Goal: Task Accomplishment & Management: Complete application form

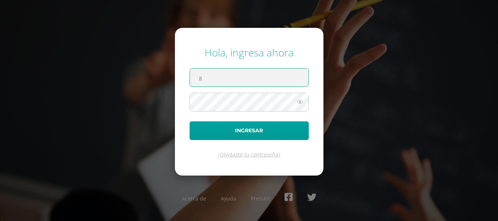
type input "[DOMAIN_NAME][EMAIL_ADDRESS][DOMAIN_NAME]"
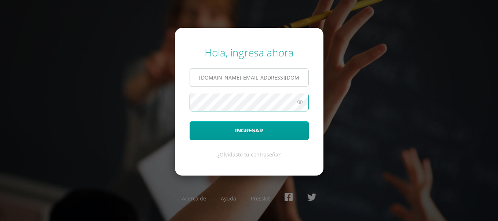
click at [190, 121] on button "Ingresar" at bounding box center [249, 130] width 119 height 19
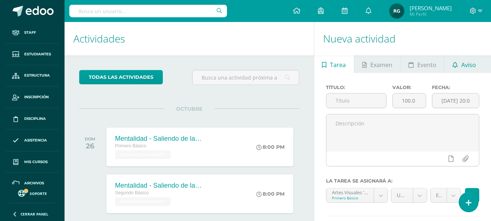
click at [478, 65] on link "Aviso" at bounding box center [464, 64] width 39 height 18
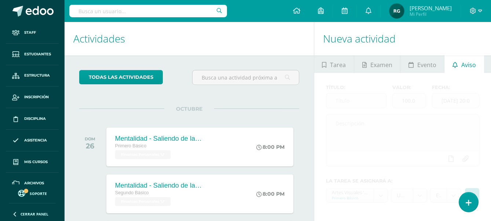
scroll to position [73, 0]
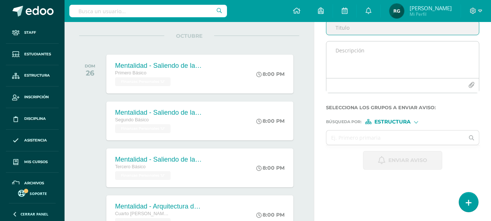
paste input "Invitaión Webinar del aula a la sociedad - UVG"
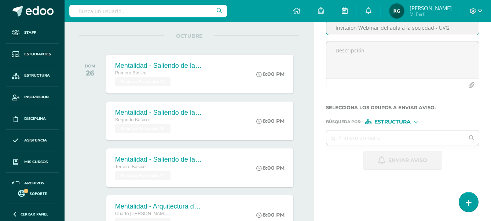
type input "Invitaión Webinar del aula a la sociedad - UVG"
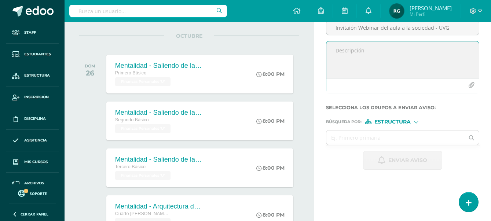
click at [334, 51] on textarea at bounding box center [403, 59] width 153 height 37
paste textarea "Te invitamos a descubrir cómo la ciencia se convierte en una herramienta para c…"
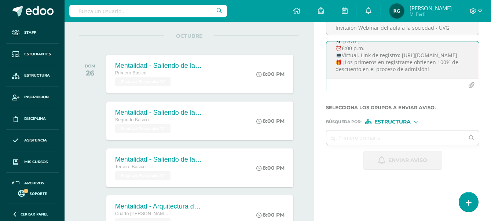
scroll to position [59, 0]
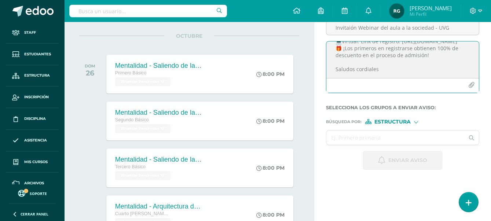
type textarea "Te invitamos a descubrir cómo la ciencia se convierte en una herramienta para c…"
click at [382, 137] on input "text" at bounding box center [396, 138] width 138 height 14
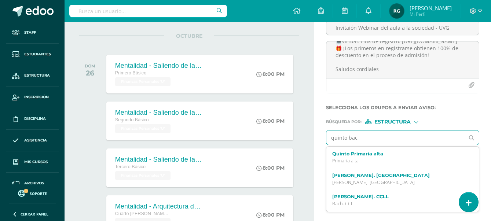
type input "[PERSON_NAME]"
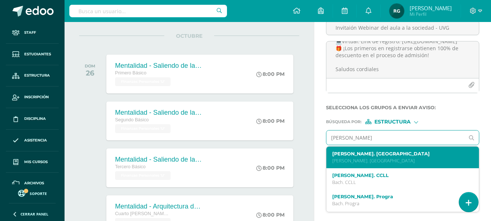
click at [370, 160] on p "[PERSON_NAME]. [GEOGRAPHIC_DATA]" at bounding box center [399, 161] width 135 height 6
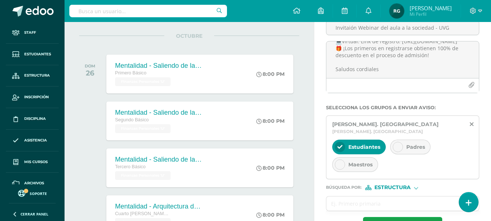
click at [401, 142] on div at bounding box center [398, 147] width 10 height 10
click at [371, 197] on input "text" at bounding box center [396, 204] width 138 height 14
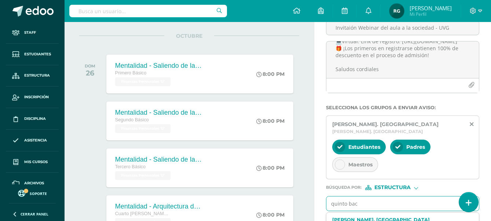
type input "[PERSON_NAME]"
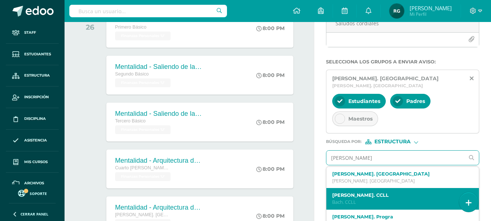
click at [401, 193] on label "[PERSON_NAME]. CCLL" at bounding box center [399, 196] width 135 height 6
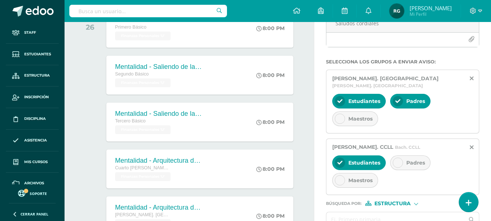
drag, startPoint x: 400, startPoint y: 162, endPoint x: 406, endPoint y: 160, distance: 6.2
click at [400, 164] on div "Estudiantes Padres Maestros" at bounding box center [402, 172] width 141 height 35
click at [401, 159] on div at bounding box center [398, 163] width 10 height 10
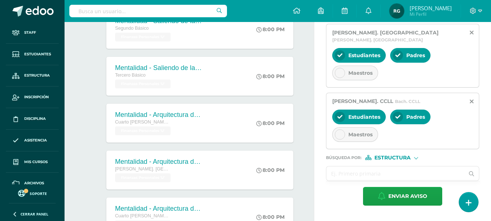
click at [384, 167] on input "text" at bounding box center [396, 174] width 138 height 14
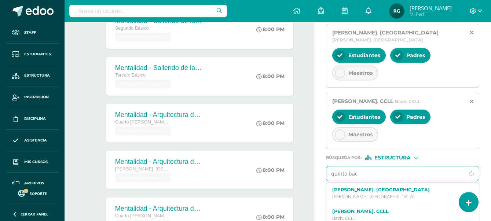
type input "[PERSON_NAME]"
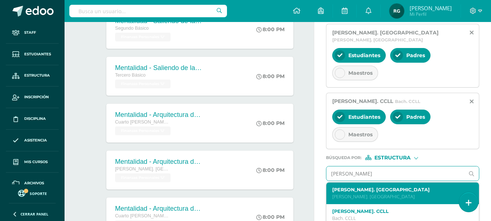
scroll to position [46, 0]
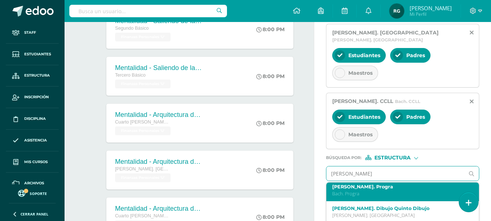
click at [386, 184] on label "[PERSON_NAME]. Progra" at bounding box center [399, 187] width 135 height 6
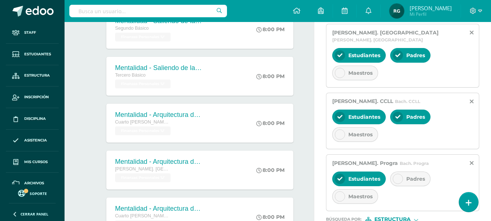
scroll to position [0, 0]
click at [403, 174] on div at bounding box center [398, 179] width 10 height 10
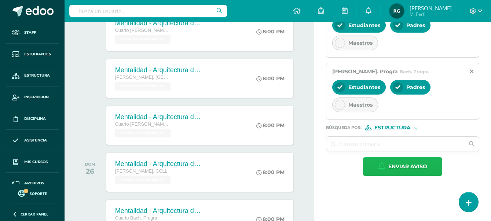
click at [407, 164] on span "Enviar aviso" at bounding box center [408, 167] width 39 height 18
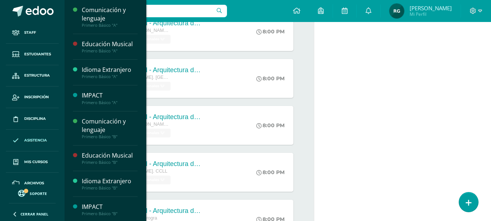
scroll to position [32, 0]
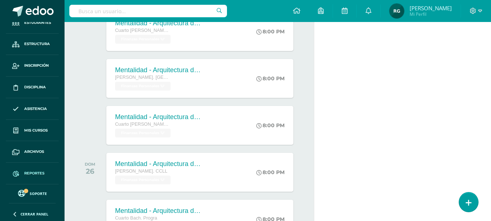
click at [37, 171] on span "Reportes" at bounding box center [34, 174] width 20 height 6
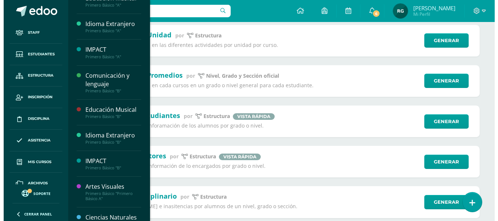
scroll to position [229, 0]
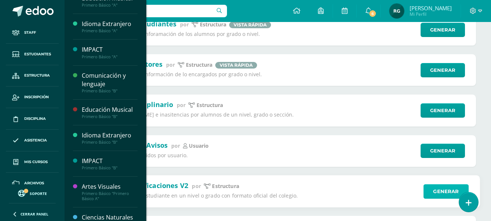
click at [434, 196] on link "Generar" at bounding box center [446, 191] width 45 height 15
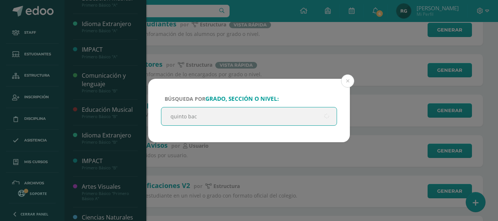
type input "[PERSON_NAME]"
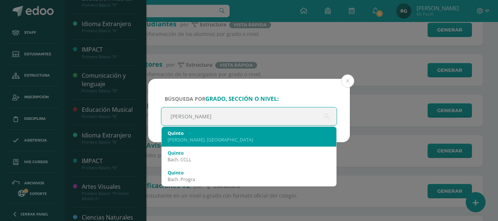
click at [221, 136] on div "Quinto" at bounding box center [249, 133] width 163 height 7
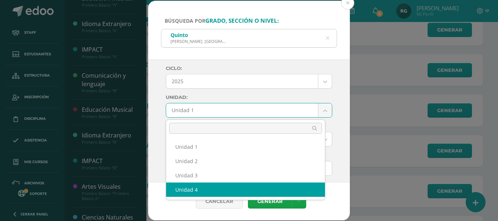
select select "Unidad 4"
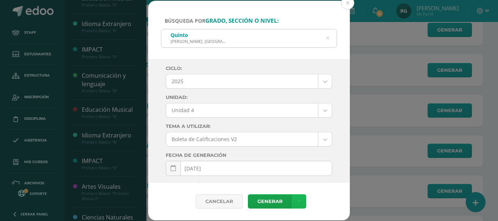
click at [298, 202] on icon at bounding box center [299, 202] width 4 height 6
click at [311, 165] on link "Descargar como PDF" at bounding box center [299, 165] width 78 height 11
click at [328, 39] on icon at bounding box center [327, 38] width 15 height 15
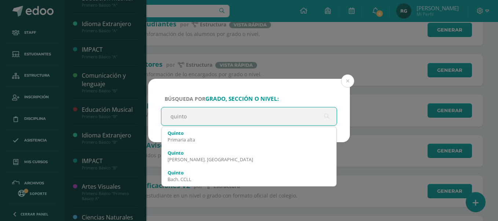
type input "quinto"
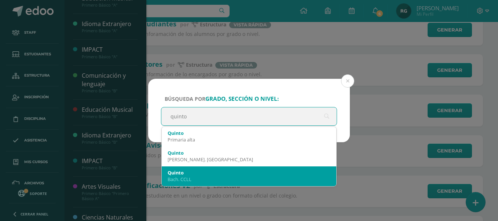
click at [215, 183] on div "[PERSON_NAME]. CCLL" at bounding box center [249, 176] width 163 height 19
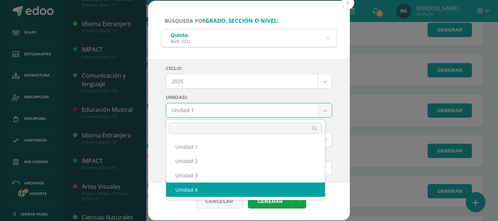
select select "Unidad 4"
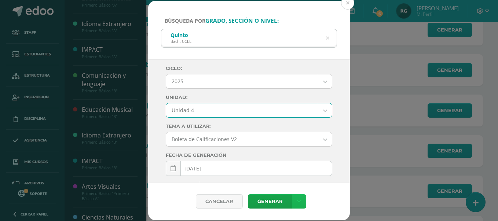
click at [302, 204] on link at bounding box center [299, 201] width 14 height 14
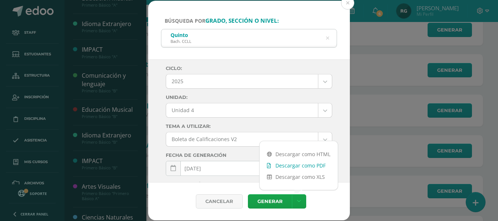
click at [312, 165] on link "Descargar como PDF" at bounding box center [299, 165] width 78 height 11
click at [327, 39] on icon at bounding box center [327, 38] width 3 height 19
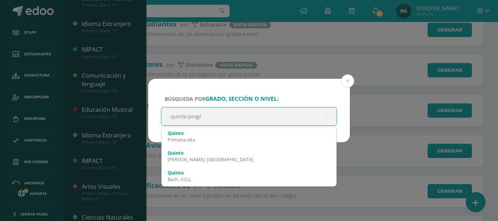
type input "quinto progra"
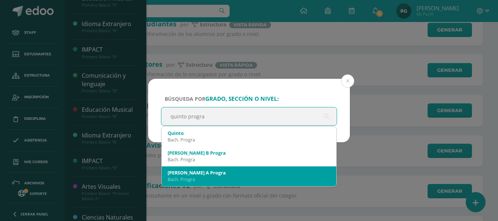
click at [235, 172] on div "Quinto Quinto A Progra" at bounding box center [249, 173] width 163 height 7
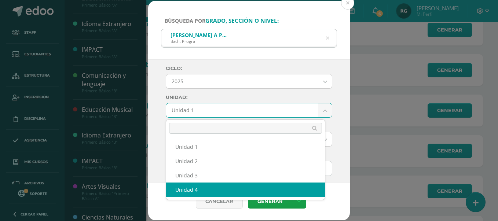
select select "Unidad 4"
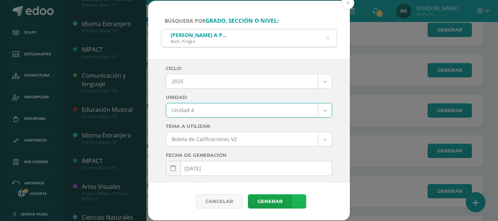
click at [301, 200] on link at bounding box center [299, 201] width 14 height 14
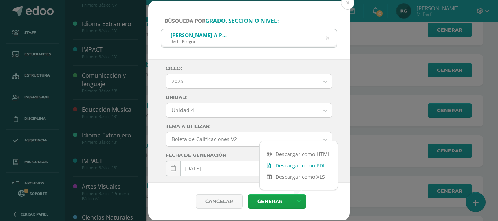
click at [309, 164] on link "Descargar como PDF" at bounding box center [299, 165] width 78 height 11
click at [327, 38] on icon at bounding box center [327, 38] width 15 height 15
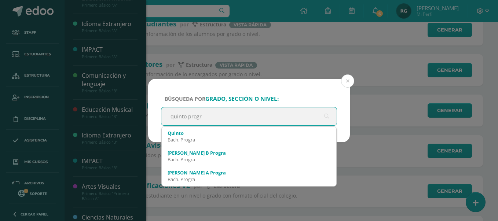
type input "quinto progra"
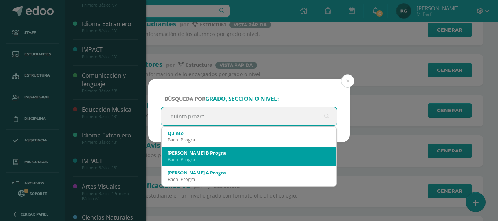
click at [239, 151] on div "Quinto Quinto B Progra" at bounding box center [249, 153] width 163 height 7
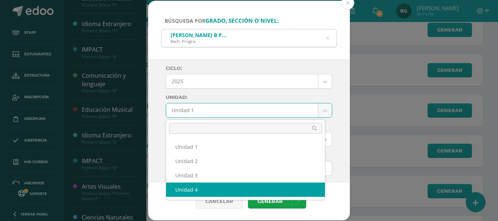
select select "Unidad 4"
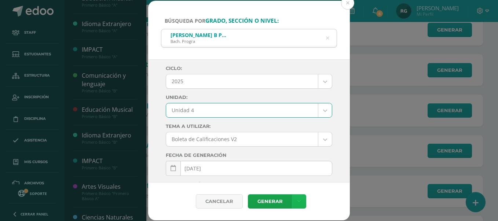
click at [298, 205] on link at bounding box center [299, 201] width 14 height 14
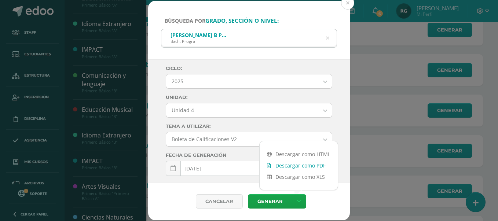
click at [314, 165] on link "Descargar como PDF" at bounding box center [299, 165] width 78 height 11
